Goal: Manage account settings

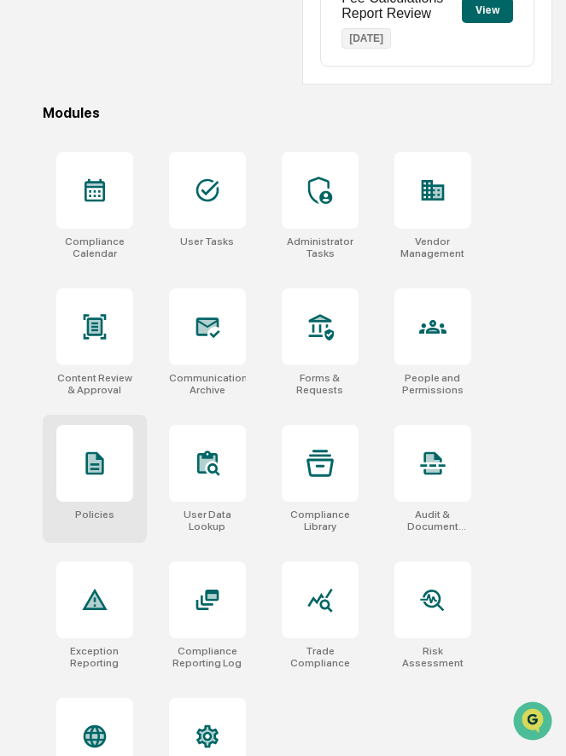
scroll to position [543, 0]
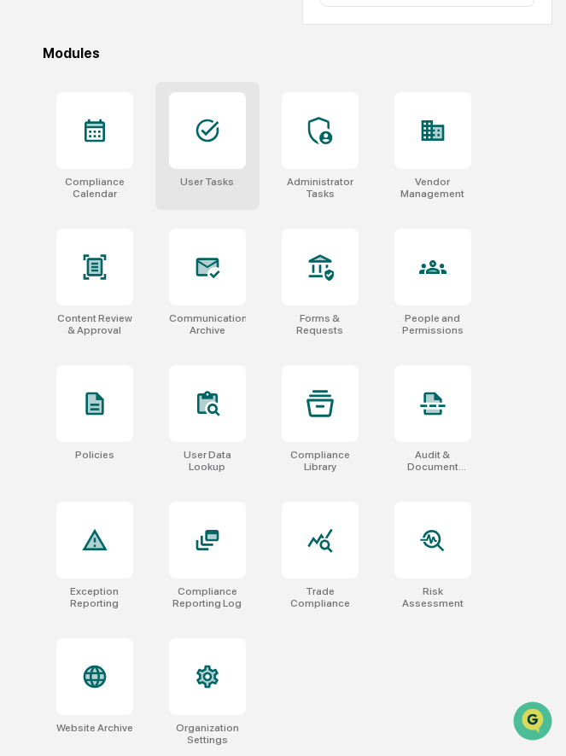
click at [199, 133] on icon at bounding box center [207, 130] width 27 height 27
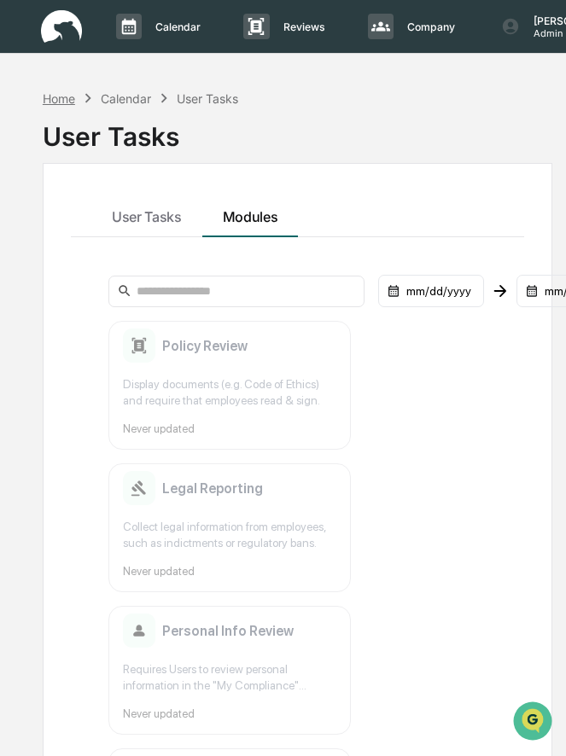
click at [65, 94] on div "Home" at bounding box center [59, 98] width 32 height 15
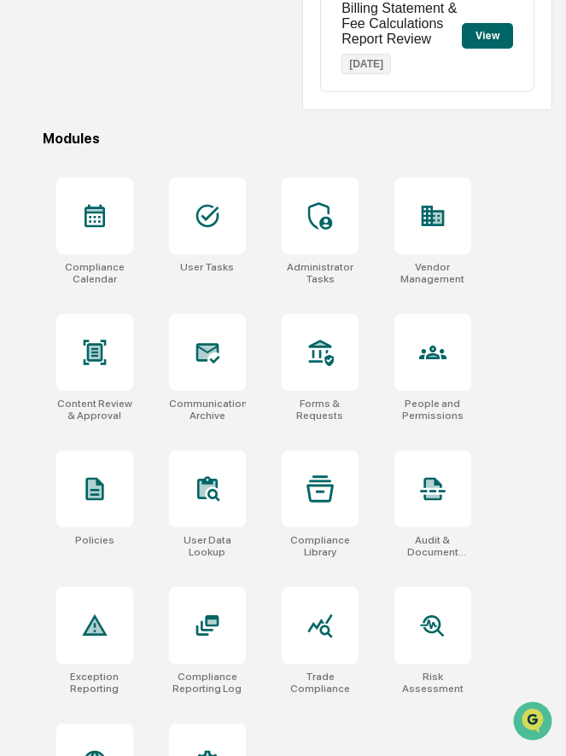
scroll to position [543, 0]
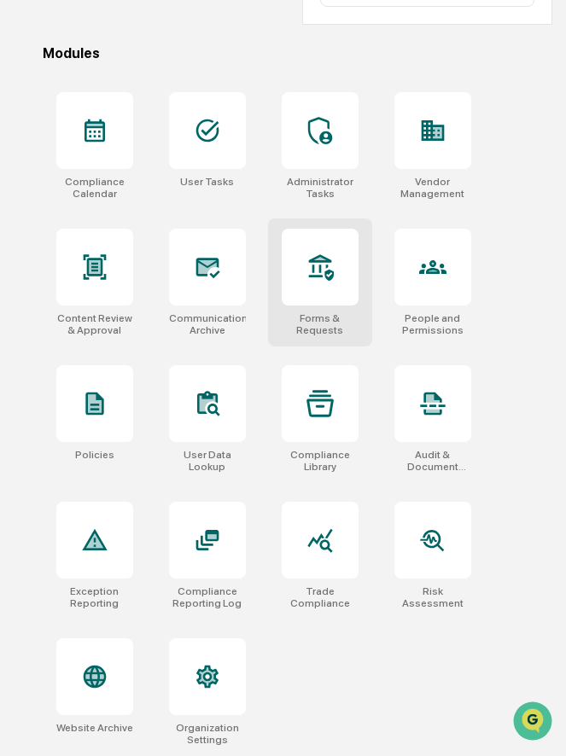
click at [308, 279] on icon at bounding box center [319, 266] width 27 height 27
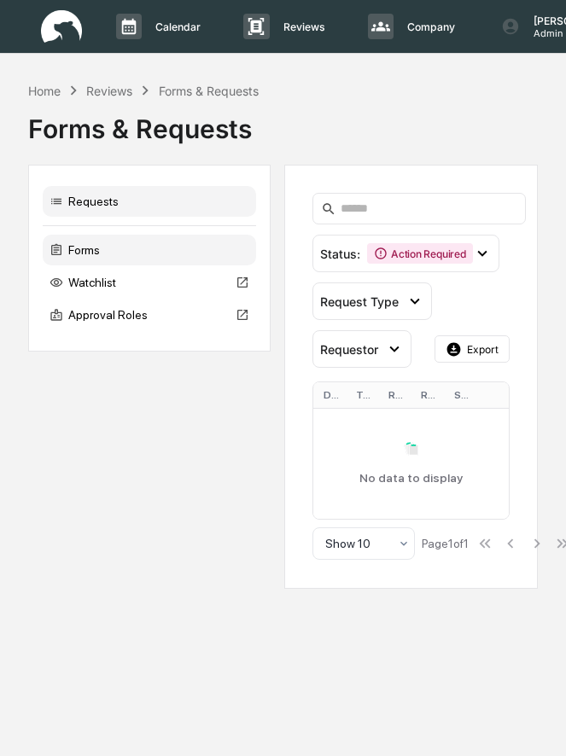
click at [165, 251] on div "Forms" at bounding box center [149, 250] width 213 height 31
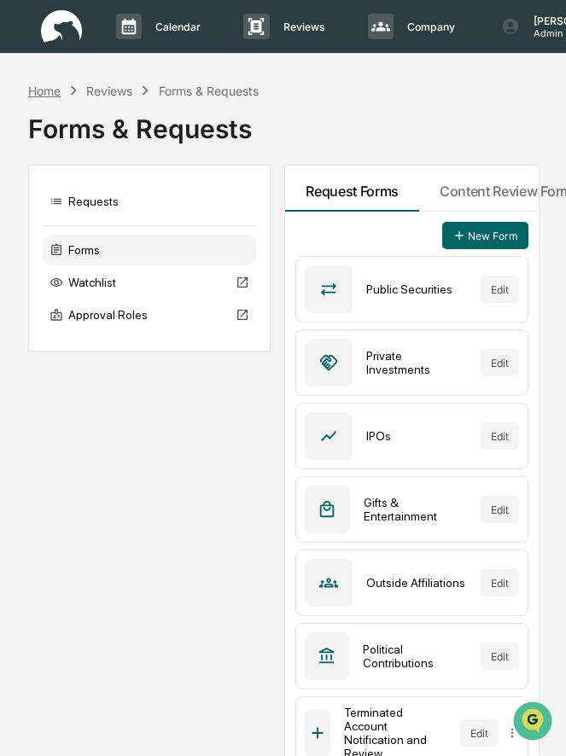
click at [54, 93] on div "Home" at bounding box center [44, 91] width 32 height 15
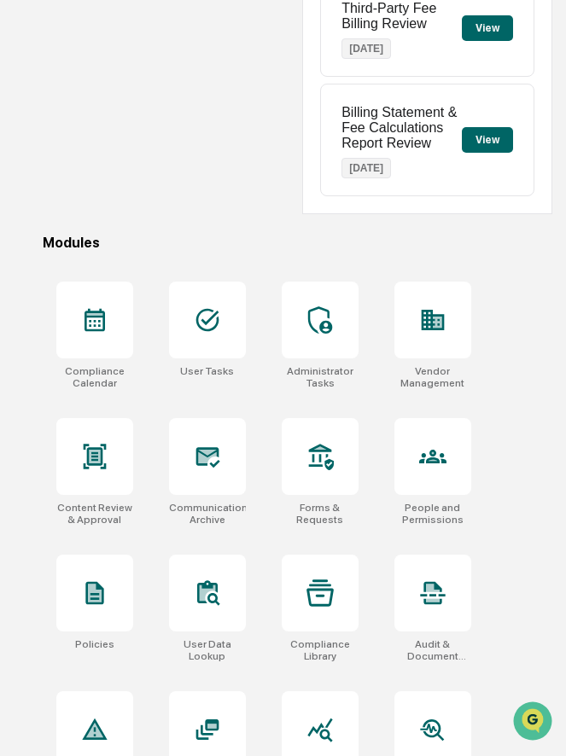
scroll to position [543, 0]
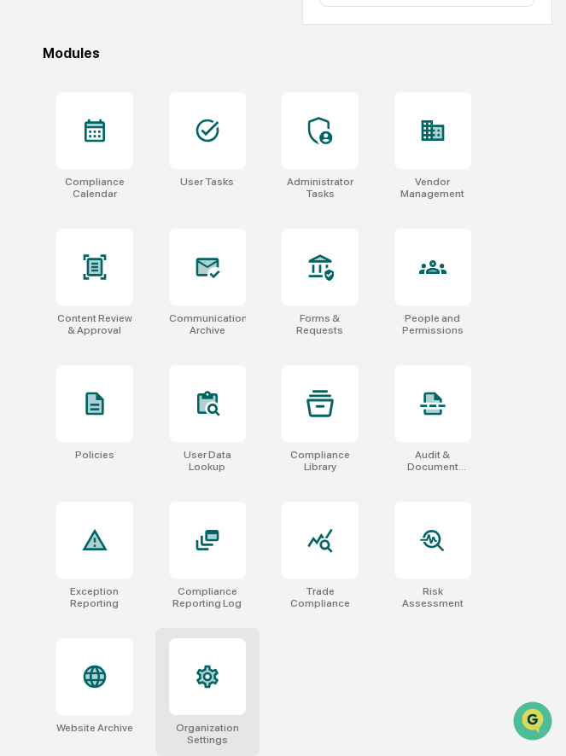
click at [204, 668] on icon at bounding box center [207, 676] width 22 height 23
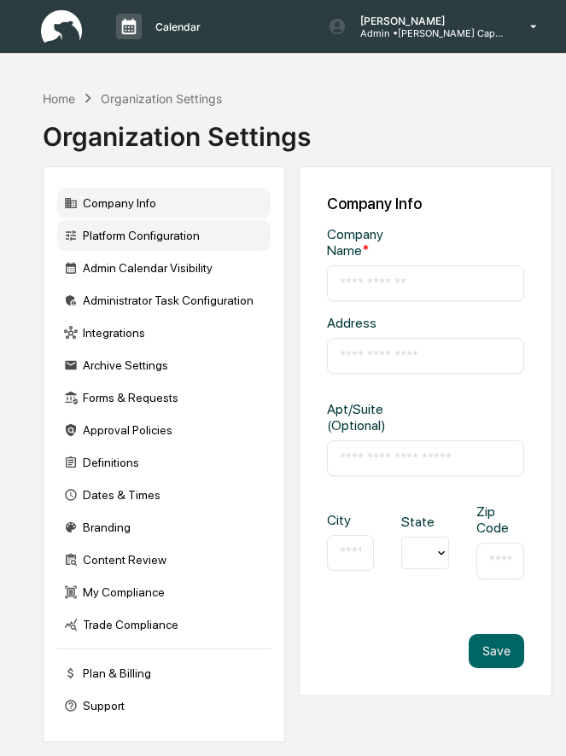
type input "**********"
type input "*****"
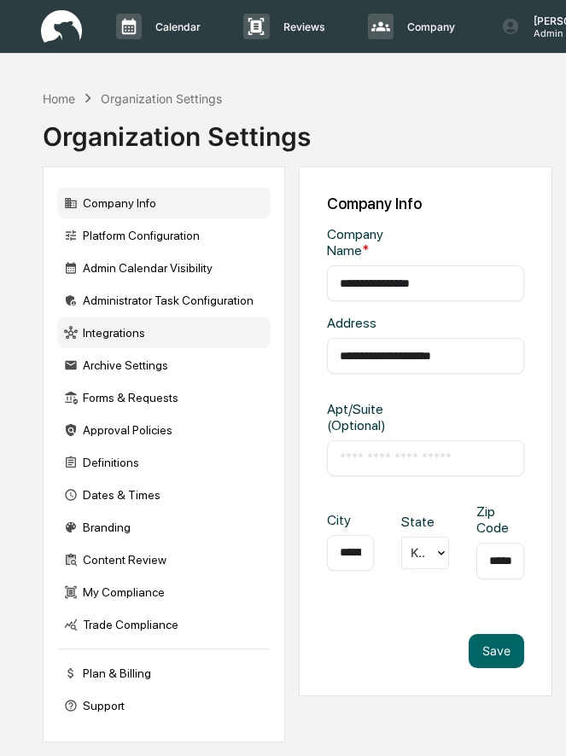
click at [135, 338] on div "Integrations" at bounding box center [163, 332] width 213 height 31
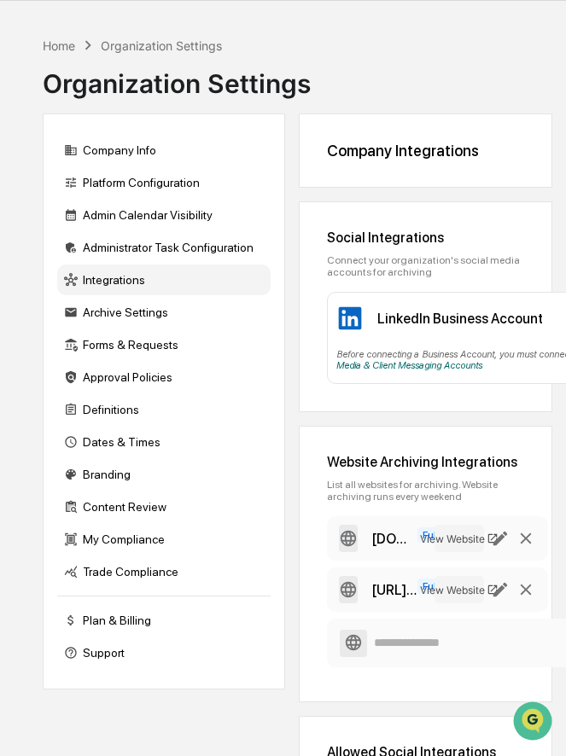
scroll to position [56, 0]
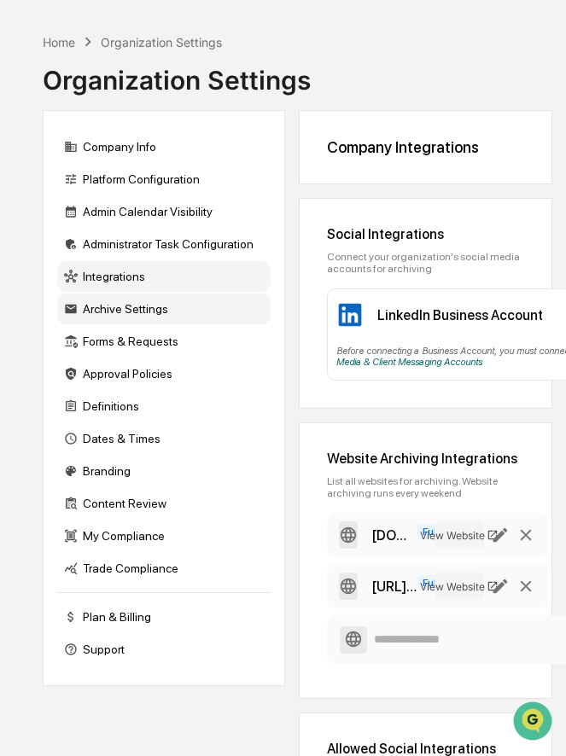
click at [121, 308] on div "Archive Settings" at bounding box center [163, 308] width 213 height 31
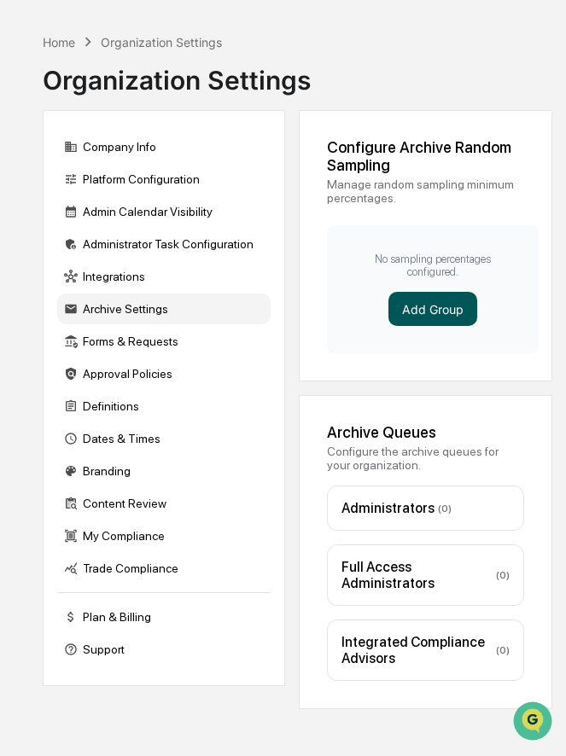
click at [420, 305] on button "Add Group" at bounding box center [432, 309] width 89 height 34
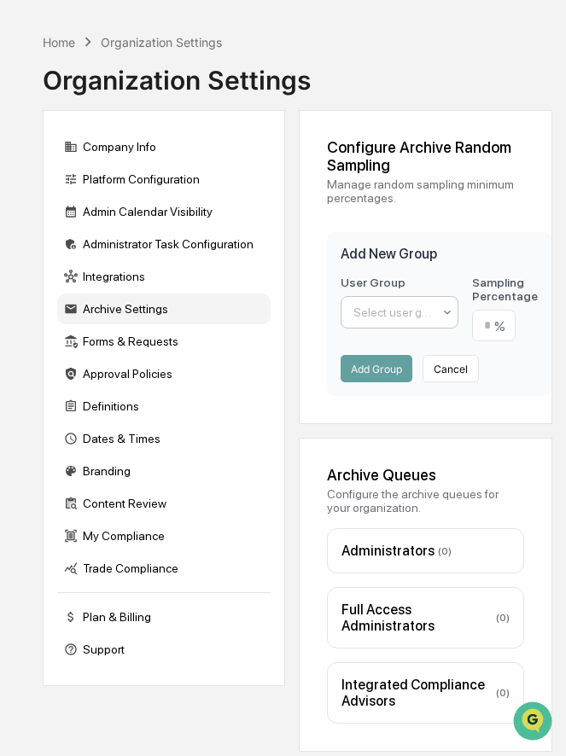
click at [397, 324] on div "Select user group" at bounding box center [393, 312] width 96 height 24
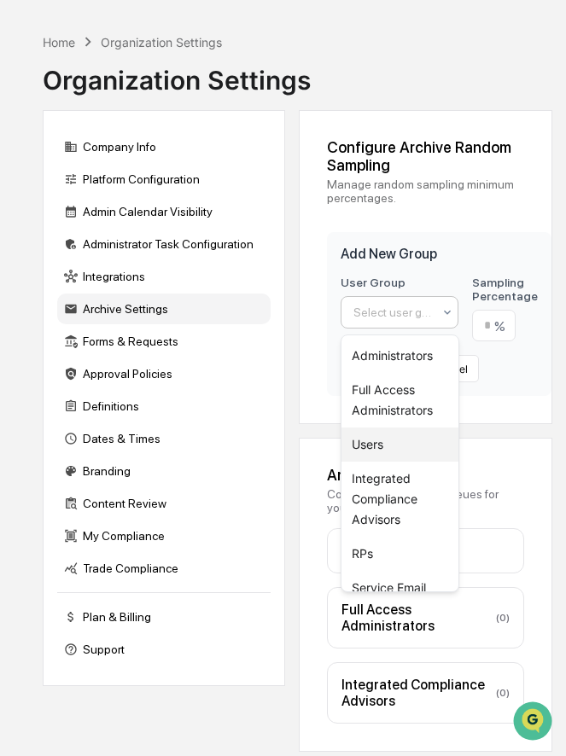
click at [396, 432] on div "Users" at bounding box center [399, 444] width 117 height 34
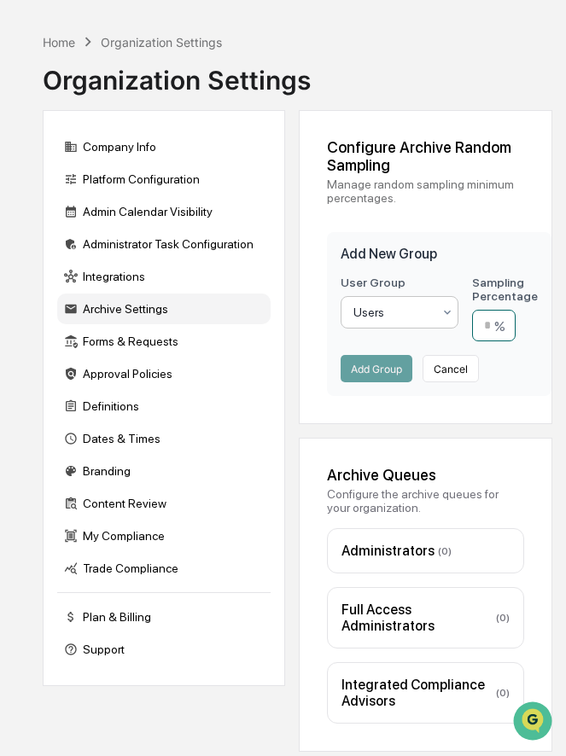
click at [486, 336] on input "number" at bounding box center [494, 326] width 44 height 32
type input "**"
click at [377, 364] on button "Add Group" at bounding box center [376, 368] width 72 height 27
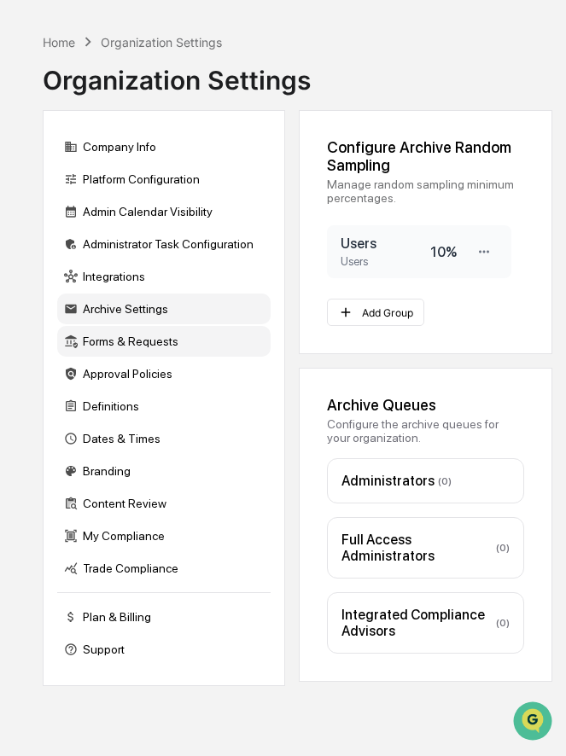
click at [165, 340] on div "Forms & Requests" at bounding box center [163, 341] width 213 height 31
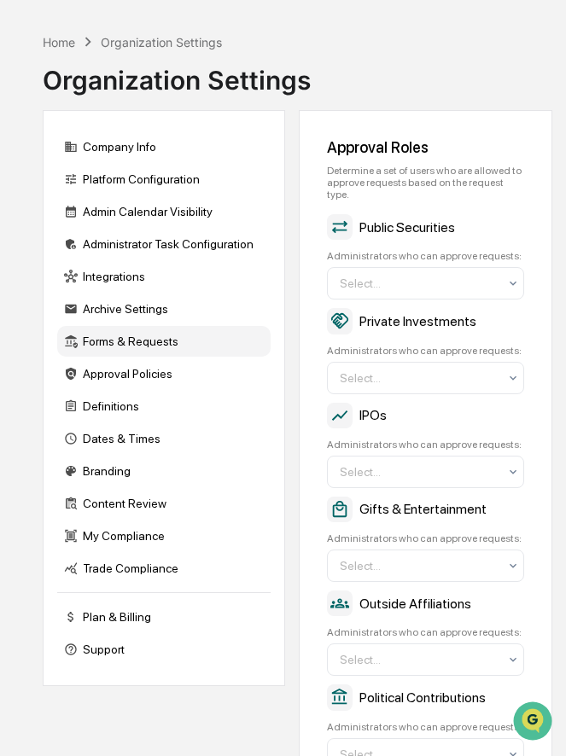
scroll to position [0, 0]
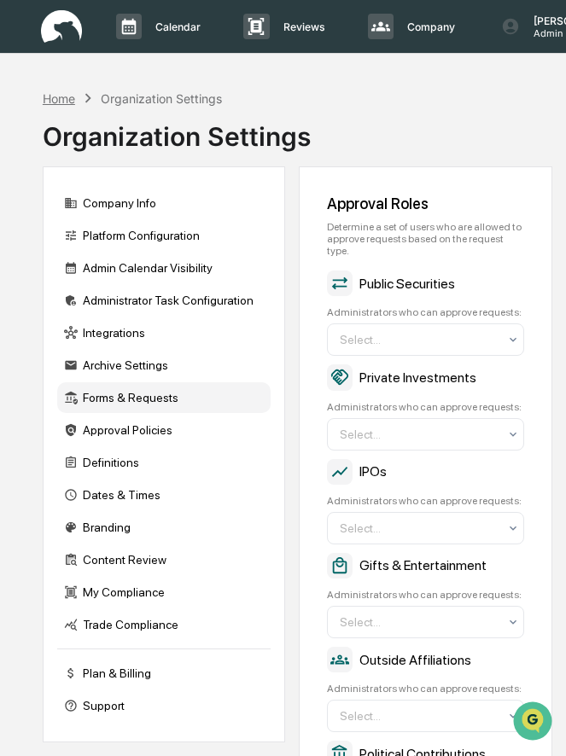
click at [63, 97] on div "Home" at bounding box center [59, 98] width 32 height 15
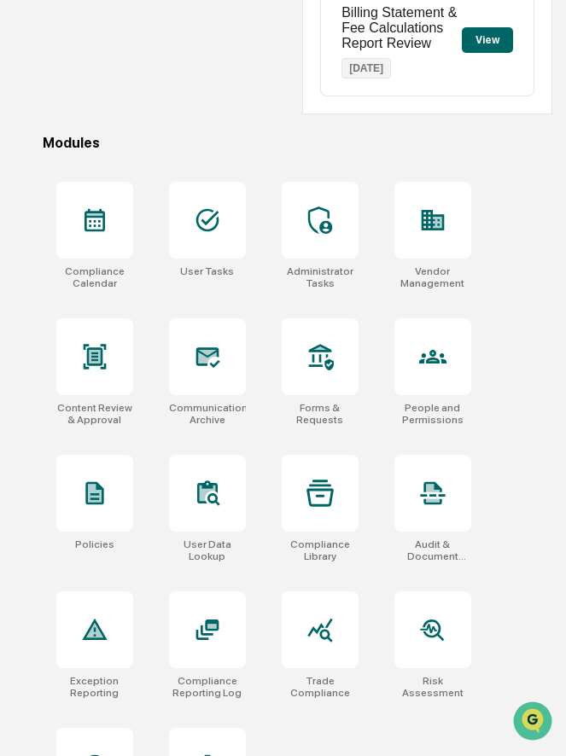
scroll to position [455, 0]
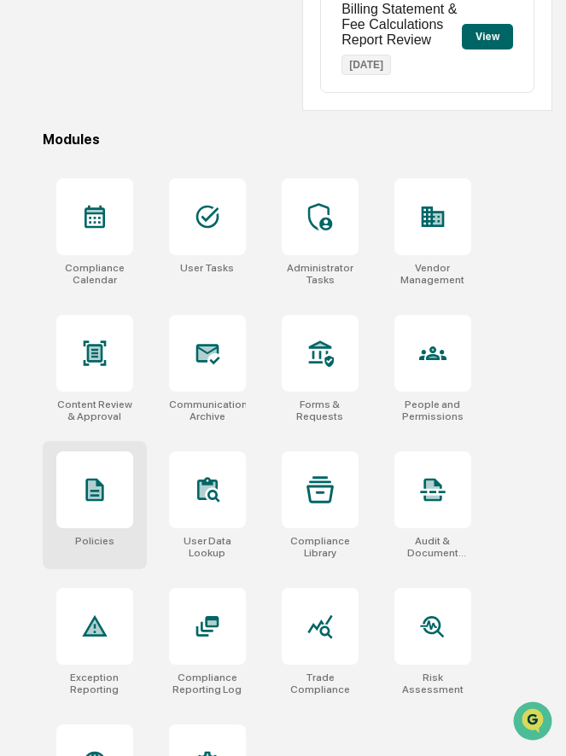
click at [113, 498] on div at bounding box center [94, 489] width 77 height 77
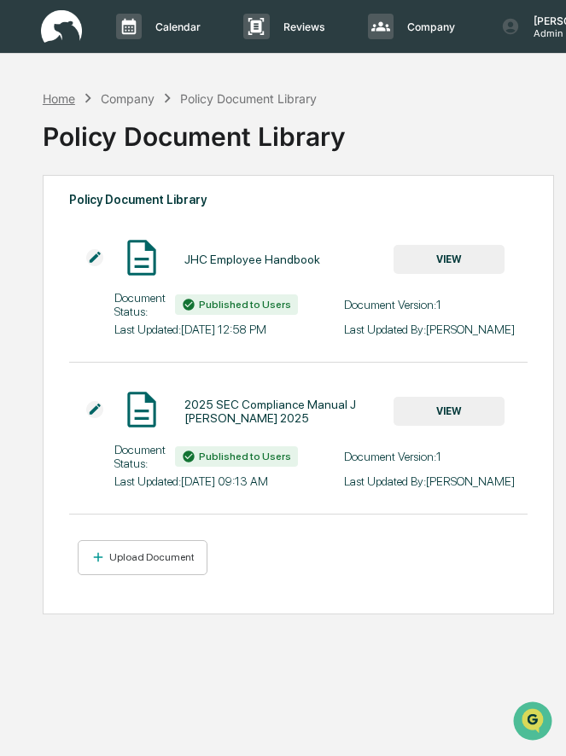
click at [60, 96] on div "Home" at bounding box center [59, 98] width 32 height 15
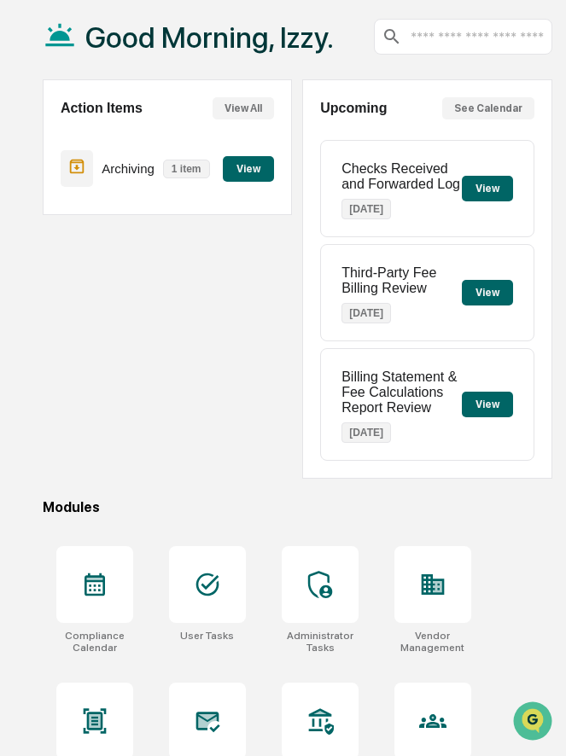
scroll to position [126, 0]
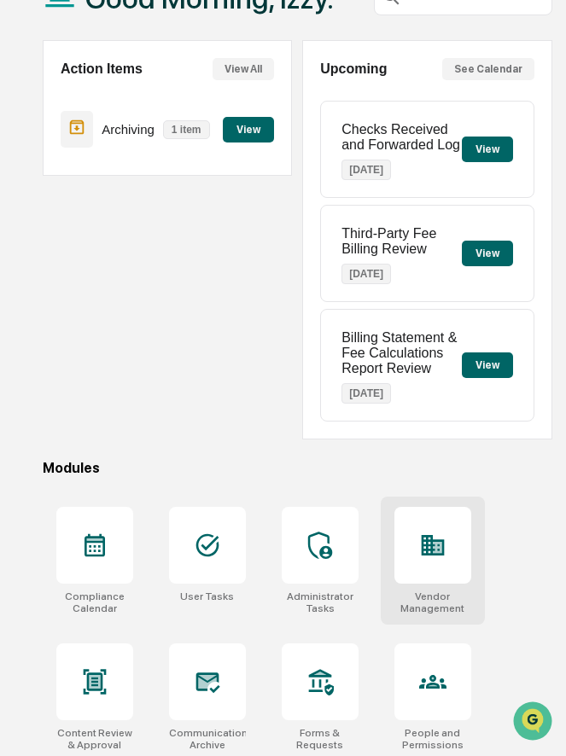
click at [435, 537] on icon at bounding box center [432, 544] width 27 height 27
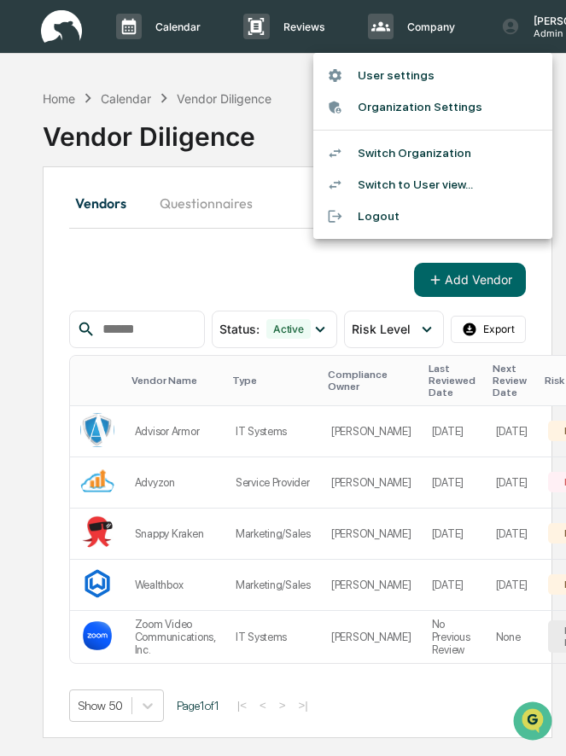
click at [457, 157] on li "Switch Organization" at bounding box center [432, 153] width 239 height 32
